Goal: Check status: Check status

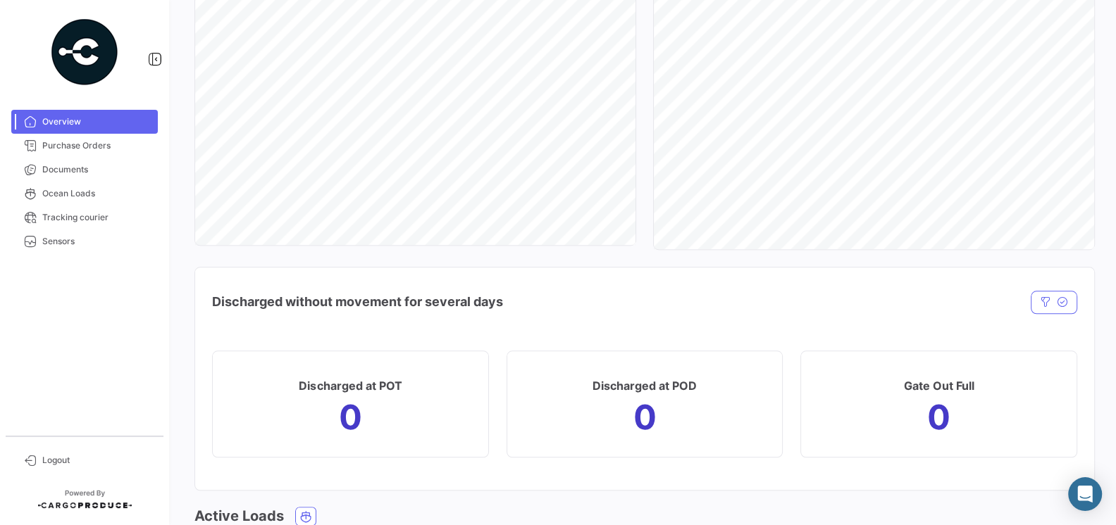
scroll to position [1198, 0]
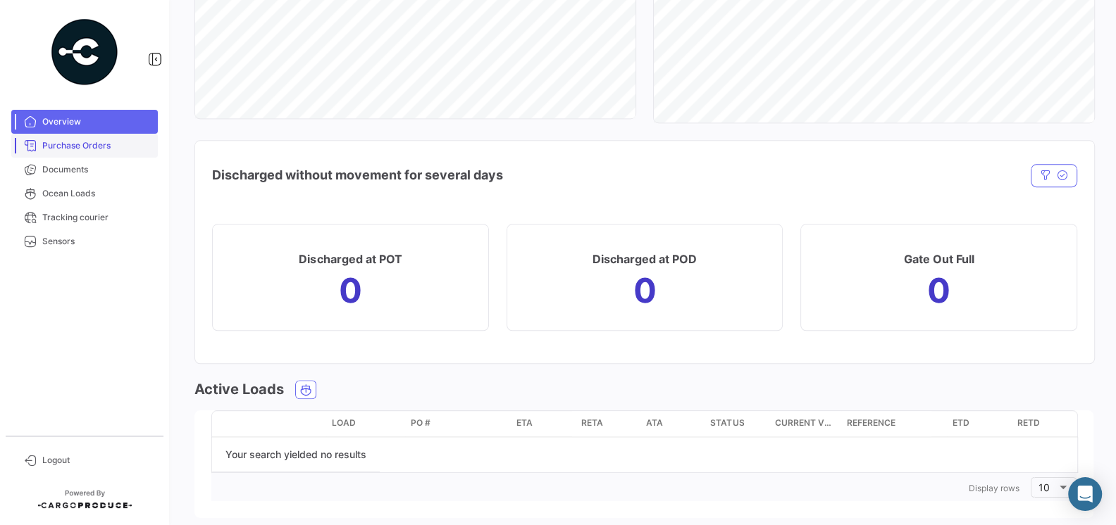
click at [87, 139] on link "Purchase Orders" at bounding box center [84, 146] width 147 height 24
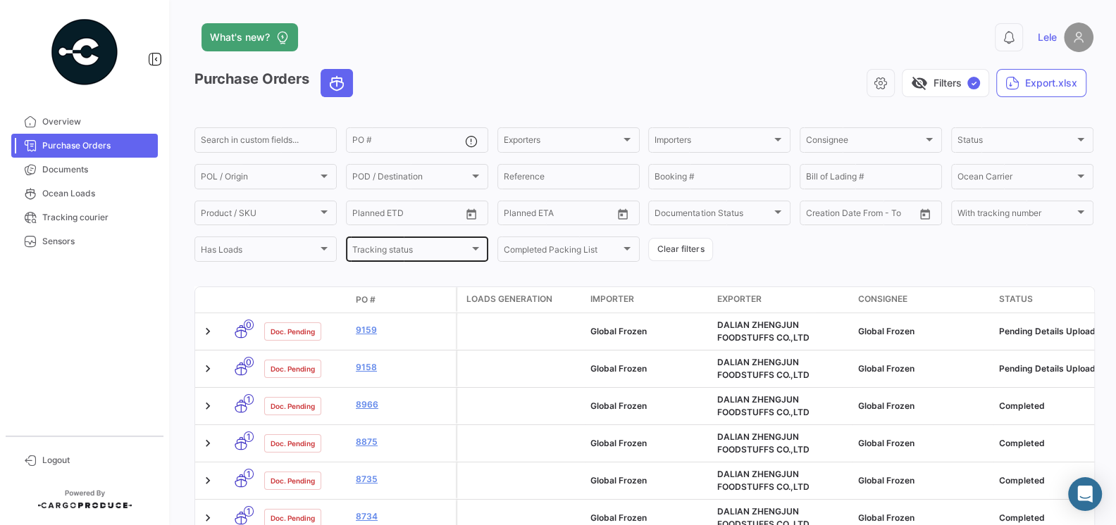
scroll to position [74, 0]
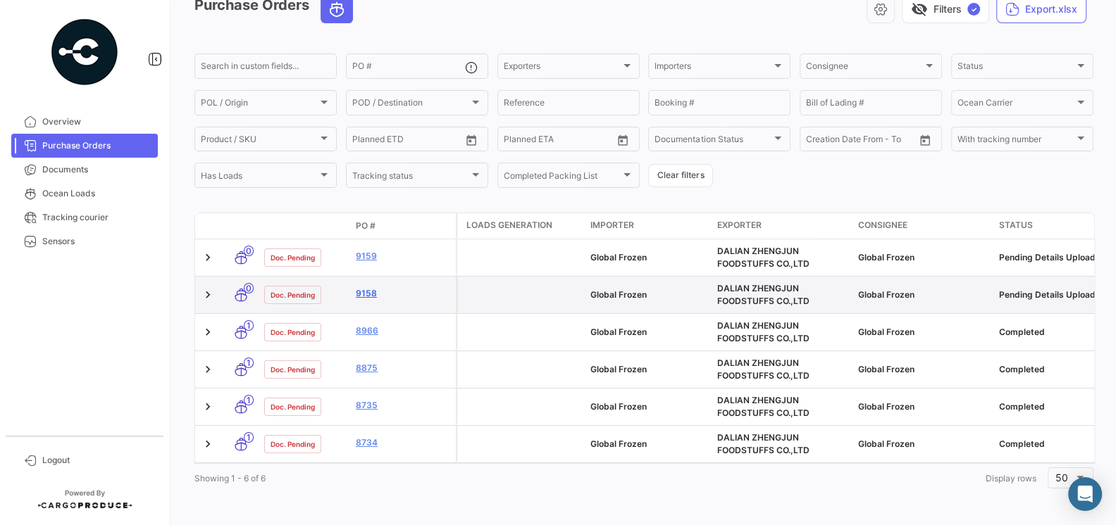
click at [368, 293] on link "9158" at bounding box center [403, 293] width 94 height 13
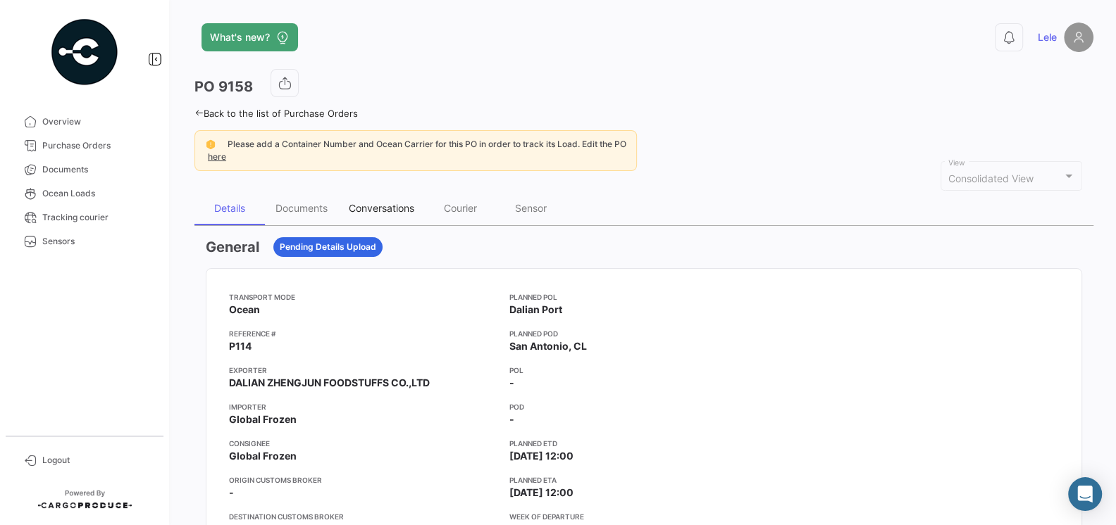
click at [387, 208] on div "Conversations" at bounding box center [382, 208] width 66 height 12
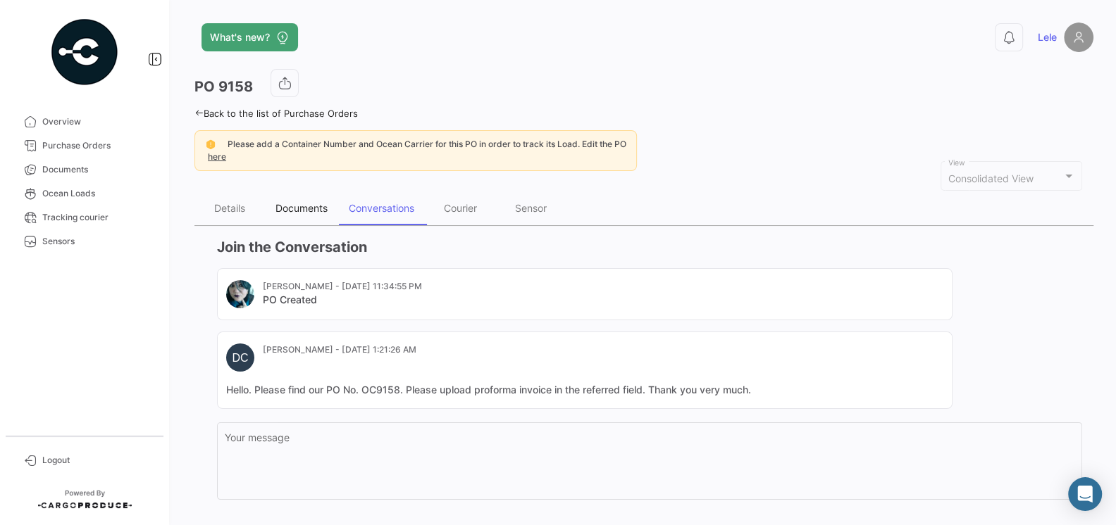
click at [318, 209] on div "Documents" at bounding box center [301, 208] width 52 height 12
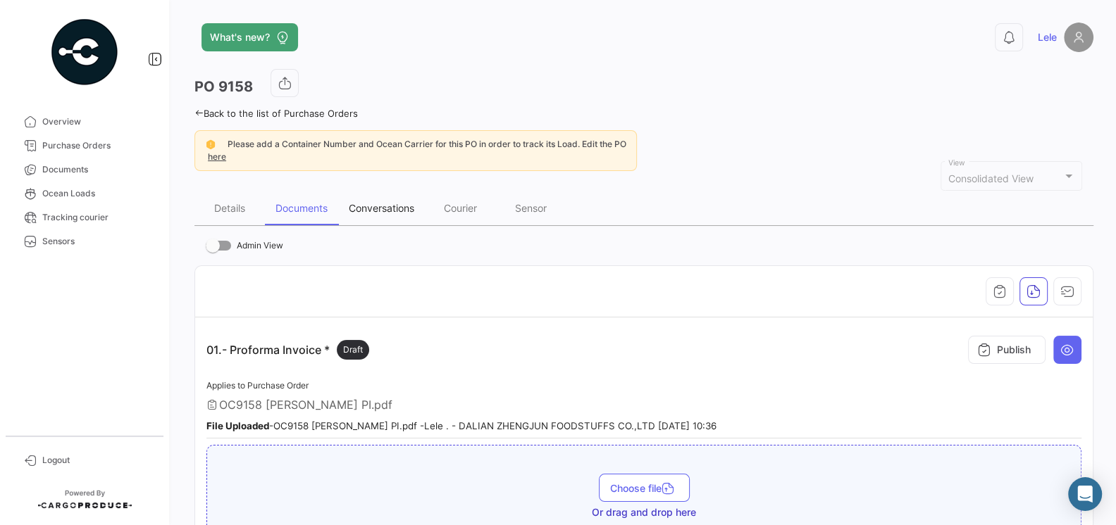
click at [380, 207] on div "Conversations" at bounding box center [382, 208] width 66 height 12
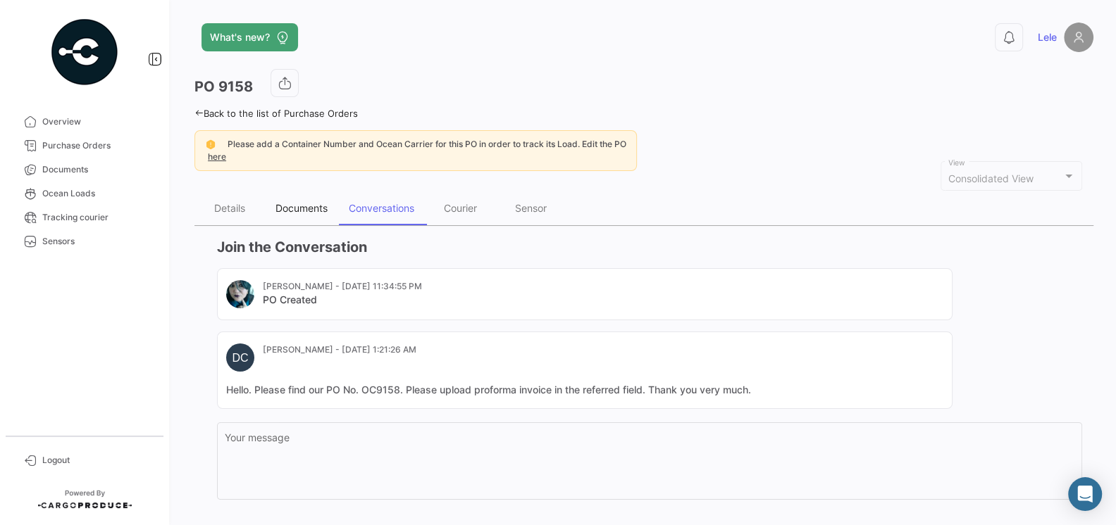
click at [314, 217] on div "Documents" at bounding box center [301, 209] width 73 height 34
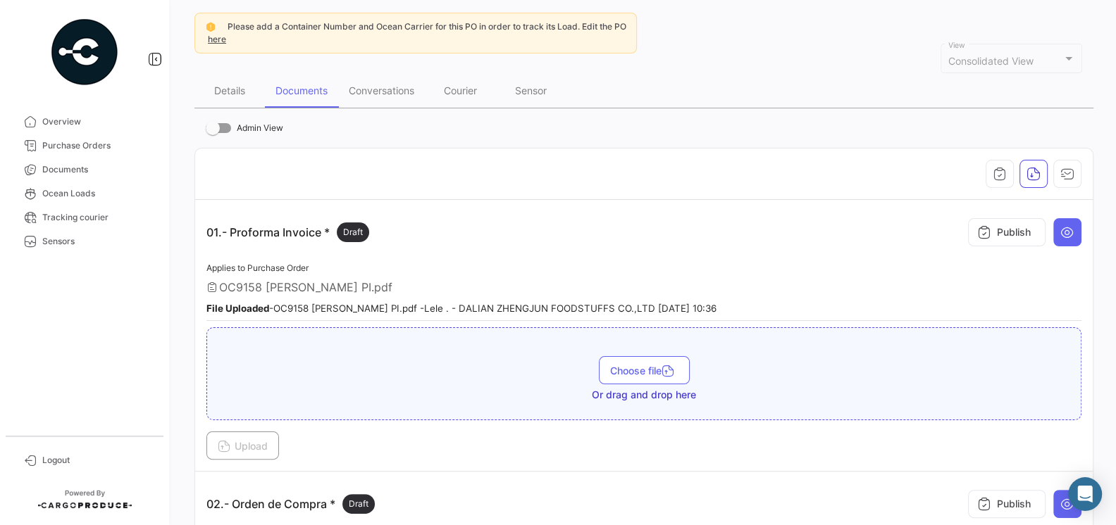
scroll to position [8, 0]
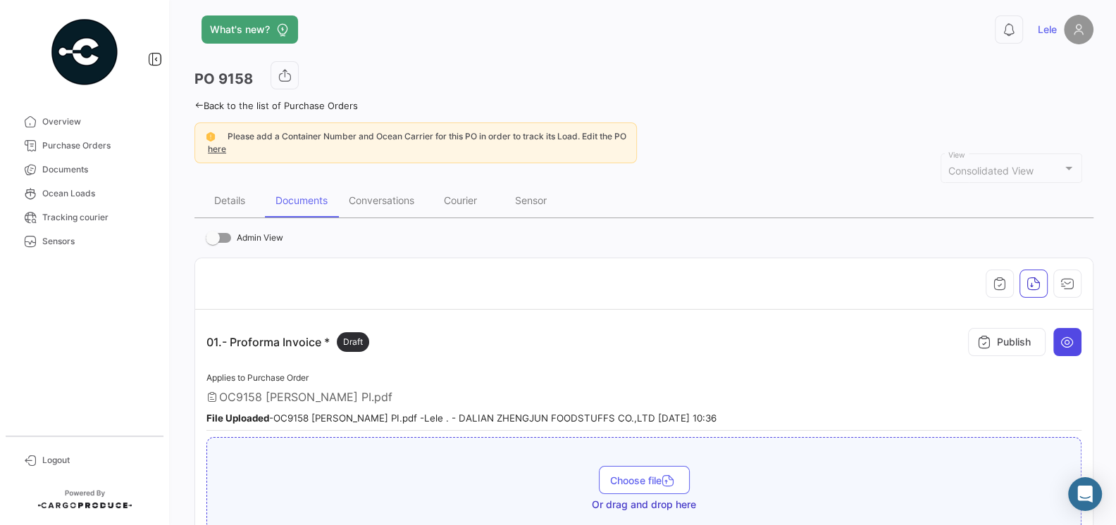
click at [1073, 342] on icon at bounding box center [1067, 342] width 14 height 14
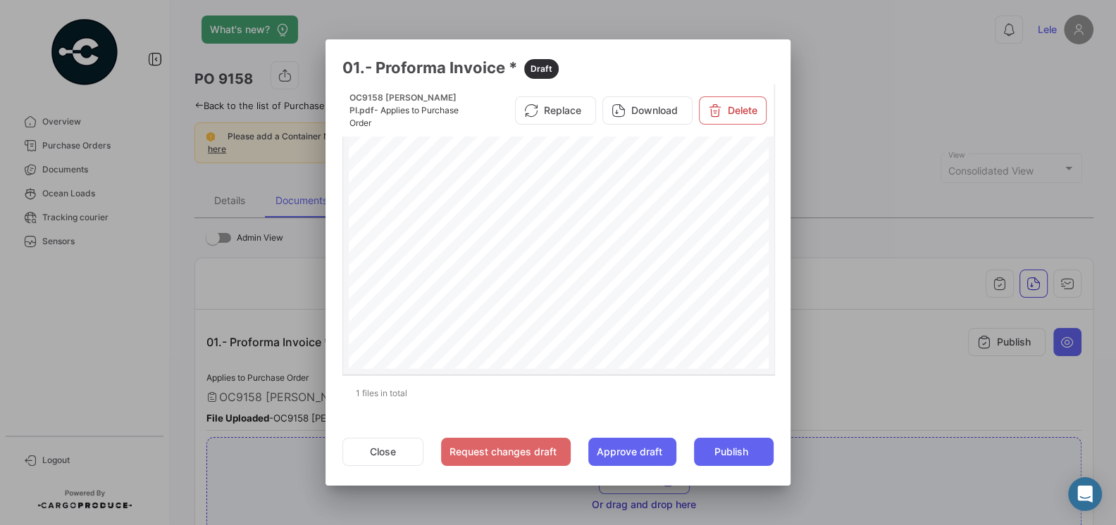
scroll to position [42, 0]
click at [378, 454] on button "Close" at bounding box center [382, 452] width 81 height 28
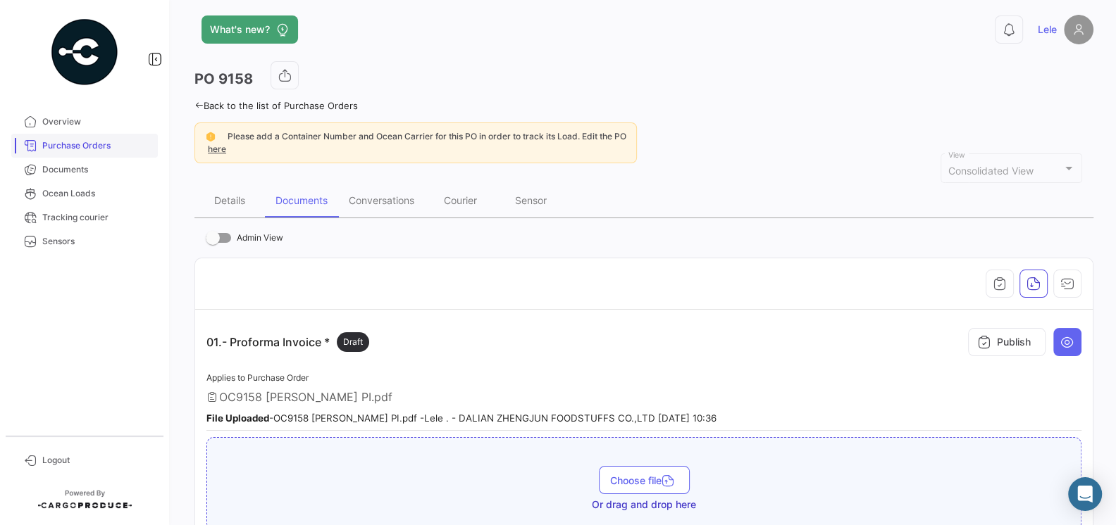
click at [68, 143] on span "Purchase Orders" at bounding box center [97, 145] width 110 height 13
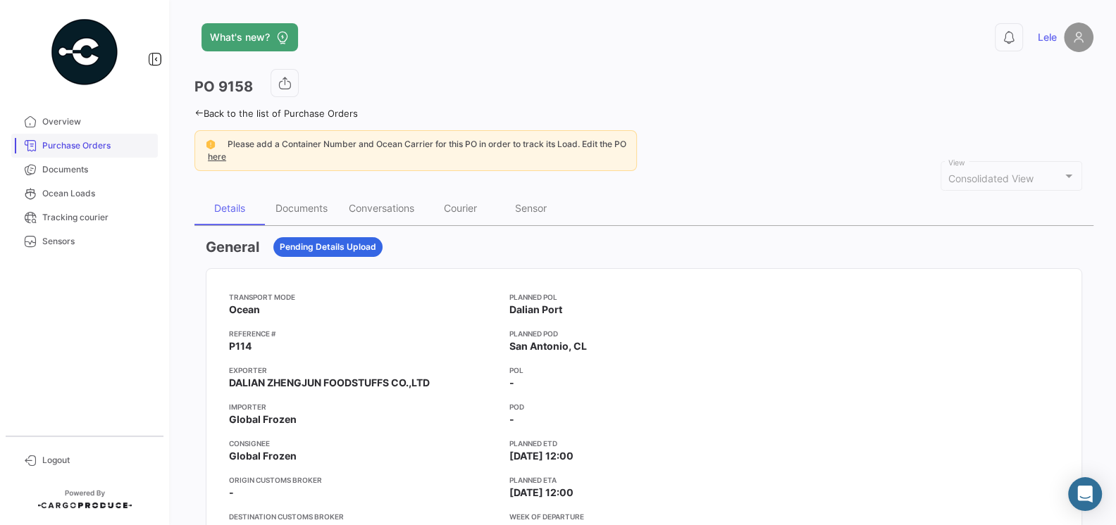
click at [85, 145] on span "Purchase Orders" at bounding box center [97, 145] width 110 height 13
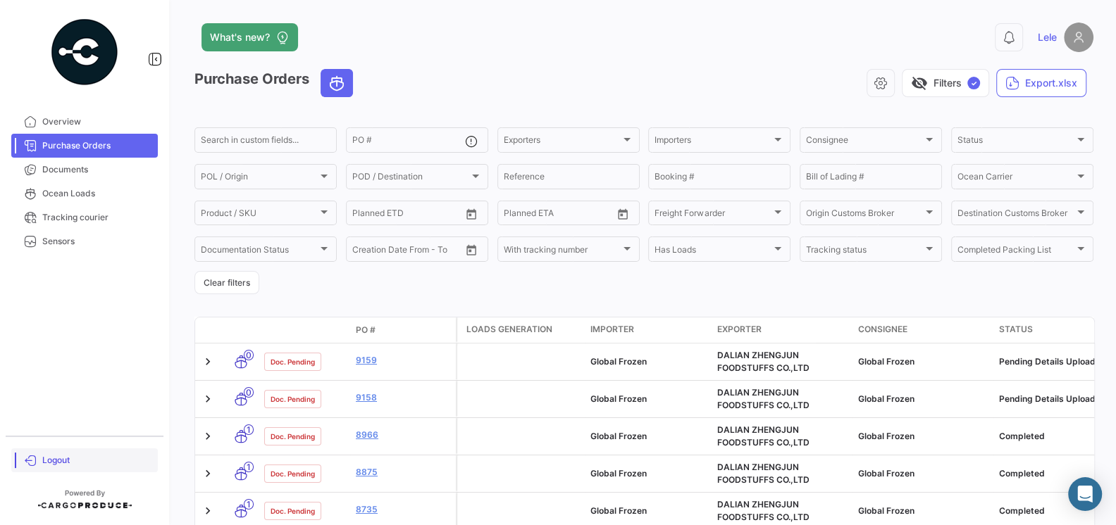
click at [49, 468] on link "Logout" at bounding box center [84, 461] width 147 height 24
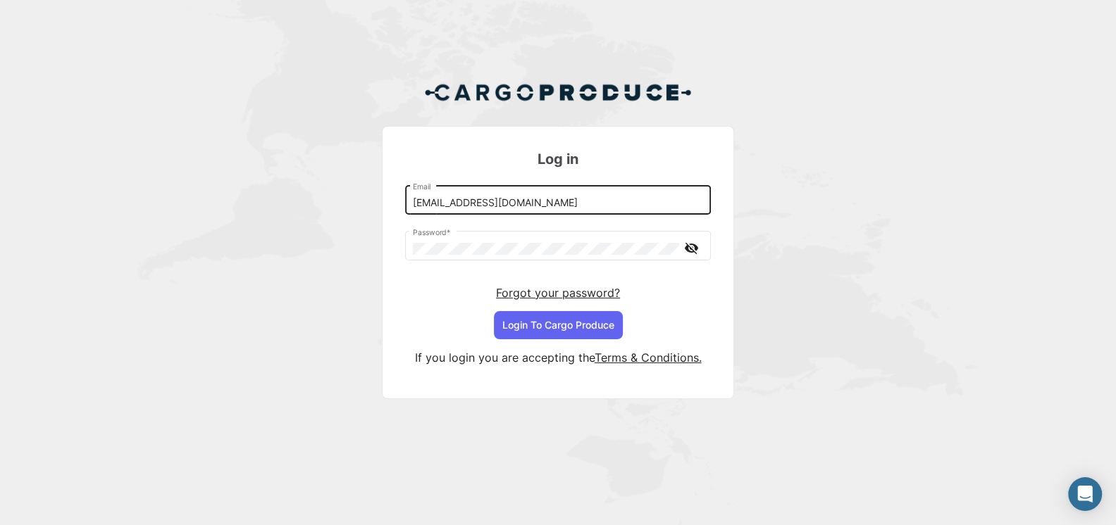
click at [521, 204] on input "[EMAIL_ADDRESS][DOMAIN_NAME]" at bounding box center [558, 203] width 291 height 12
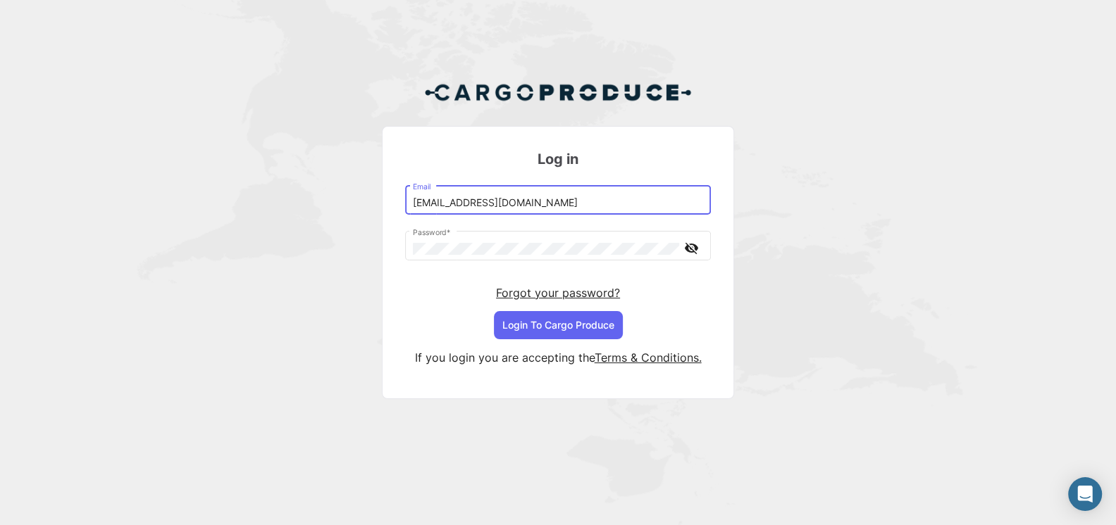
type input "[EMAIL_ADDRESS][DOMAIN_NAME]"
click at [563, 314] on button "Login To Cargo Produce" at bounding box center [558, 325] width 129 height 28
